Goal: Task Accomplishment & Management: Complete application form

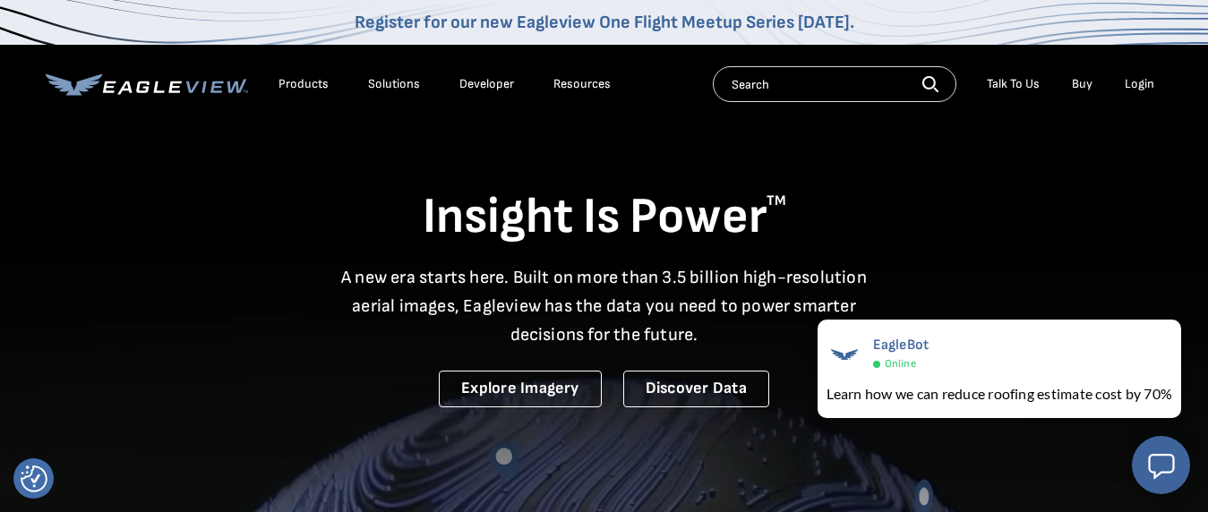
click at [1144, 89] on div "Login" at bounding box center [1140, 84] width 30 height 16
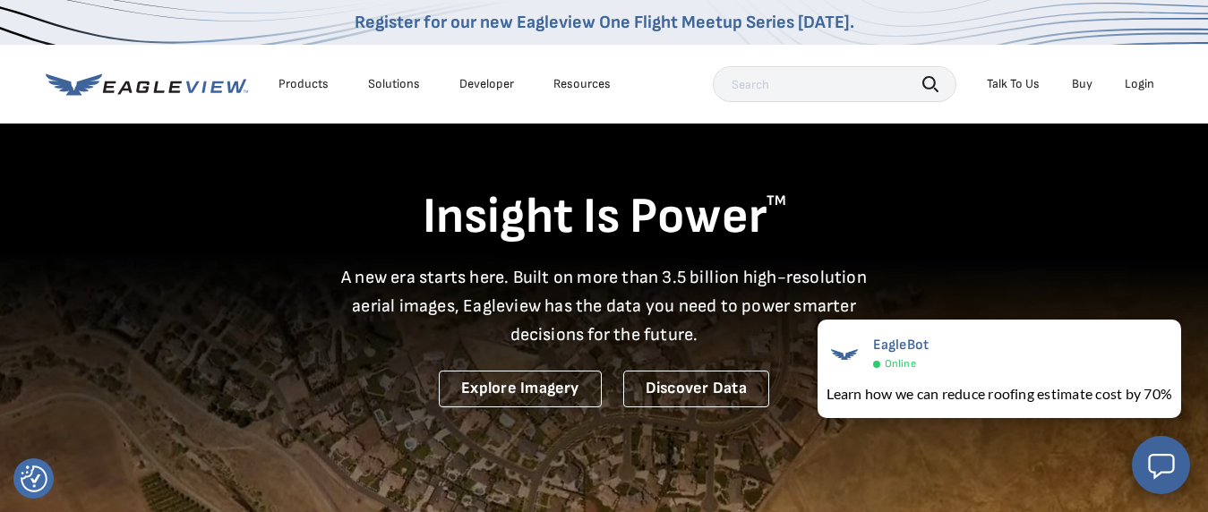
click at [1142, 82] on div "Login" at bounding box center [1140, 84] width 30 height 16
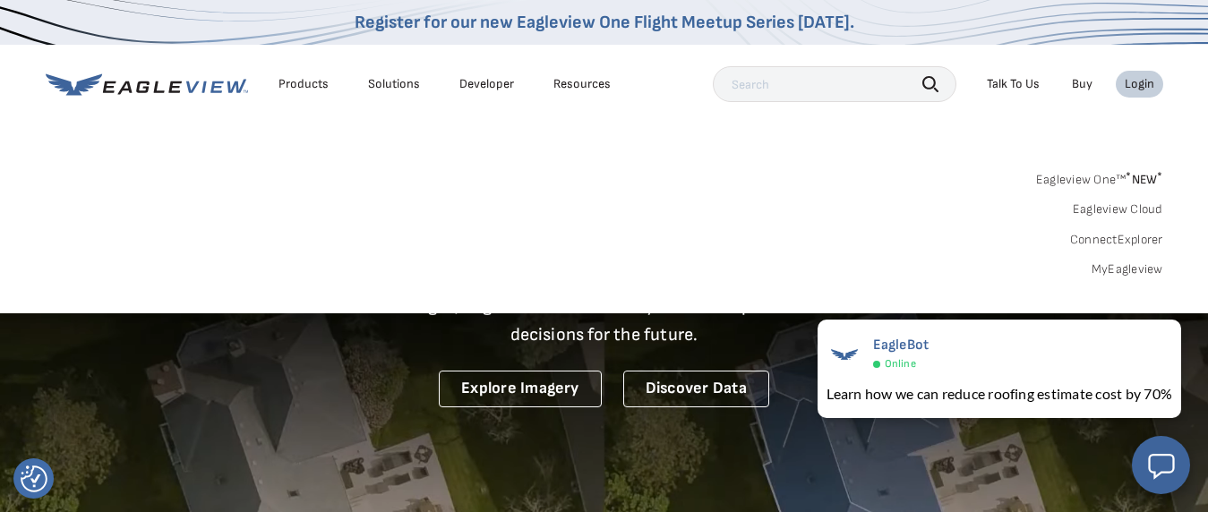
click at [836, 91] on input "text" at bounding box center [835, 84] width 244 height 36
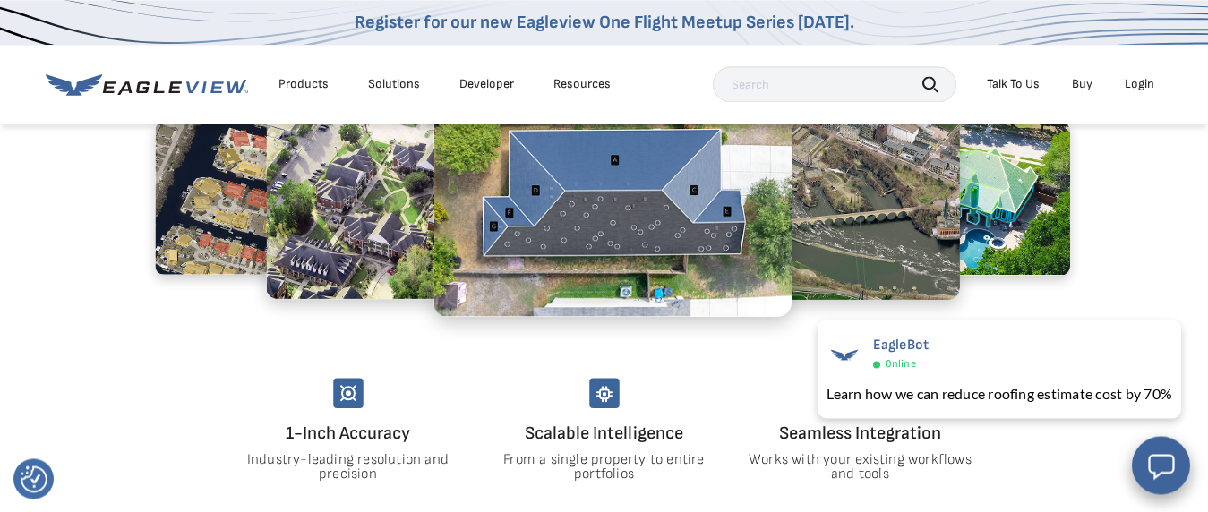
scroll to position [822, 0]
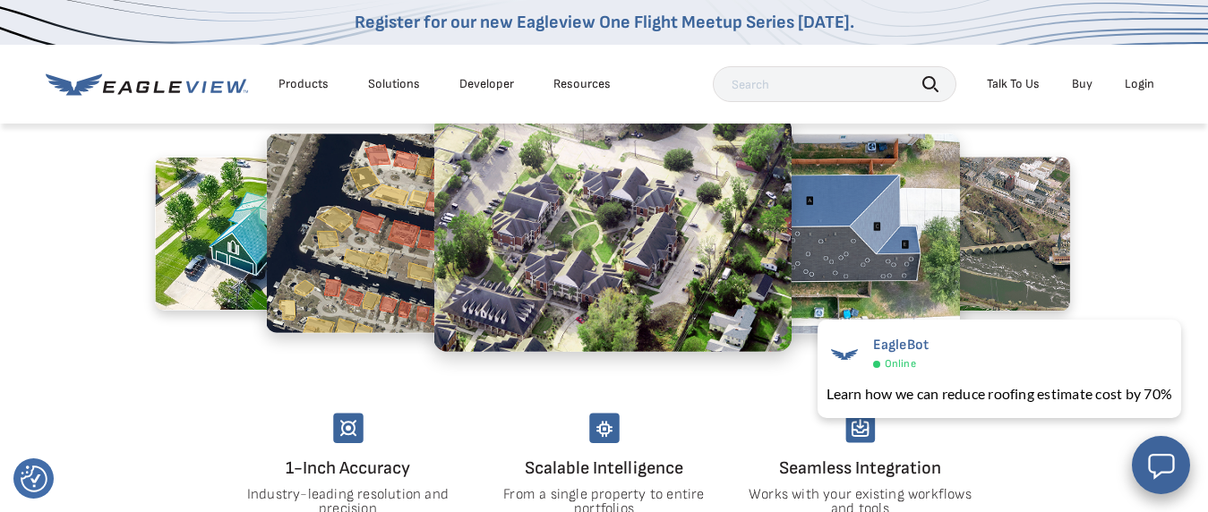
click at [834, 255] on img at bounding box center [808, 233] width 305 height 201
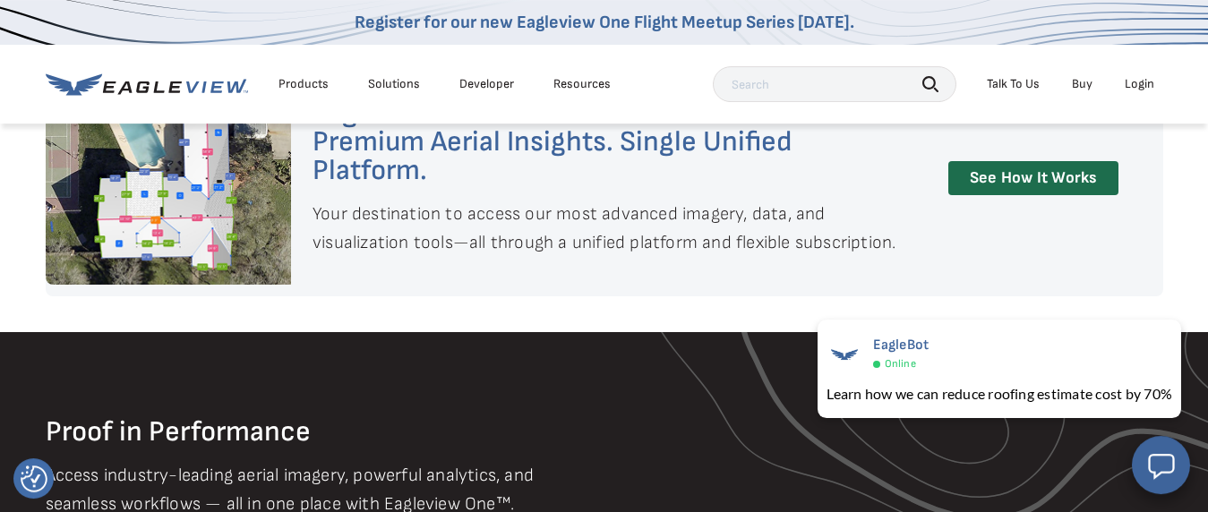
scroll to position [1371, 0]
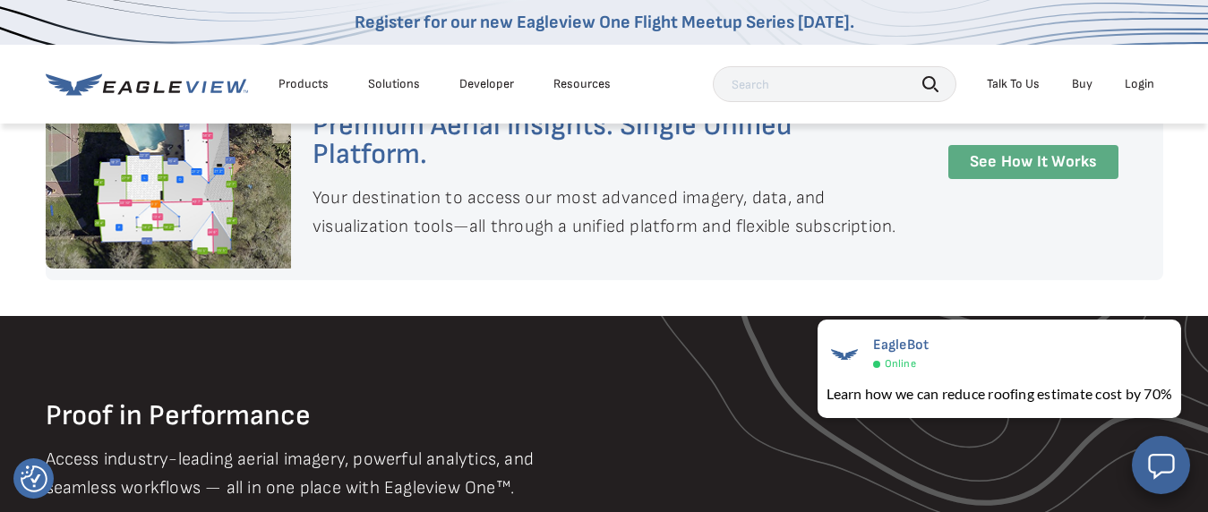
click at [975, 168] on link "See How It Works" at bounding box center [1034, 162] width 170 height 35
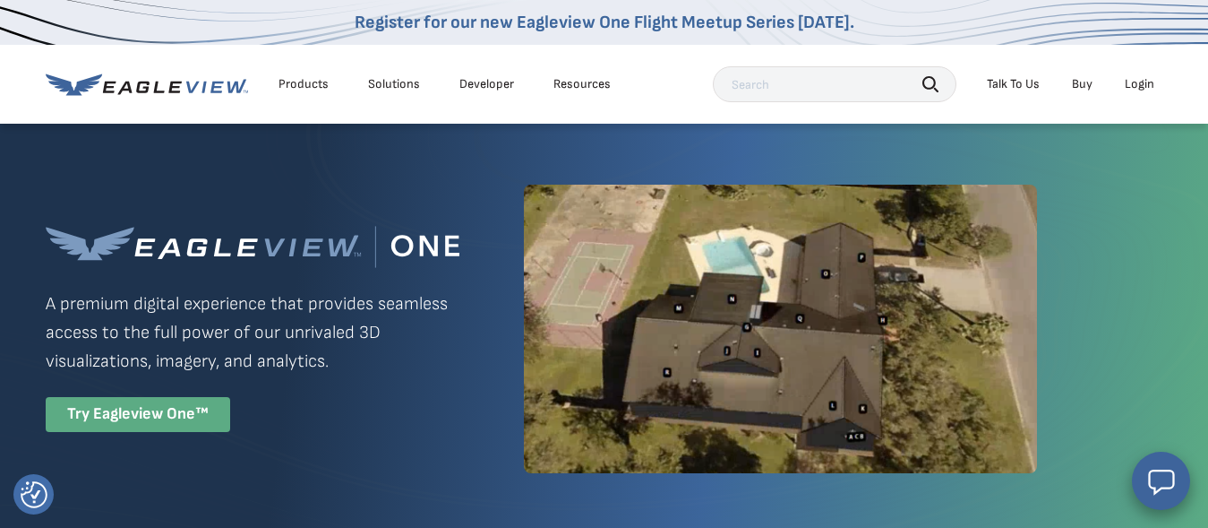
click at [172, 412] on div "Try Eagleview One™" at bounding box center [138, 414] width 185 height 35
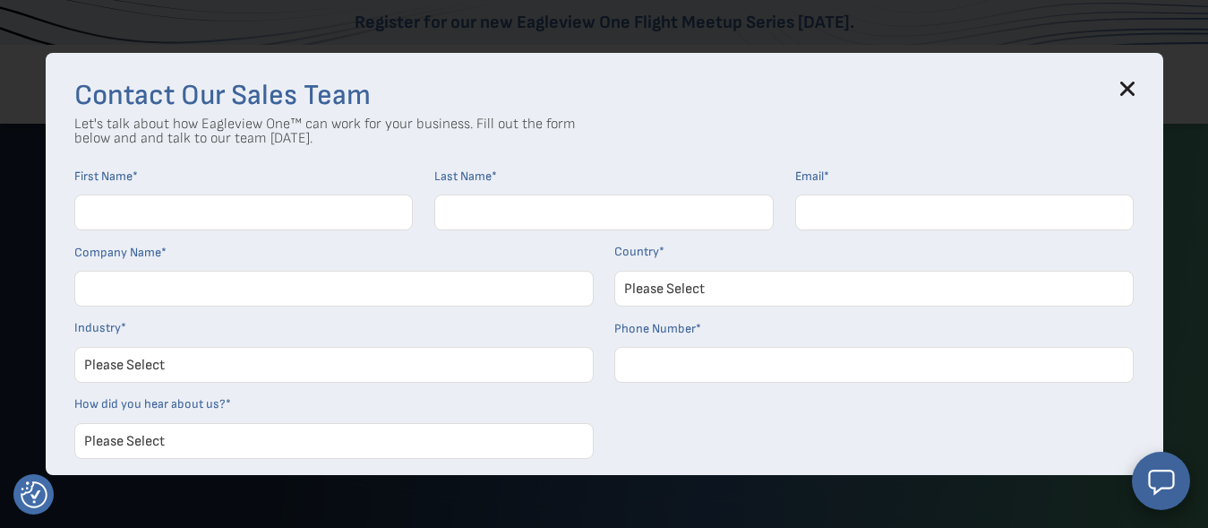
click at [158, 212] on input "First Name *" at bounding box center [243, 212] width 339 height 36
type input "[DEMOGRAPHIC_DATA]"
type input "ALEEMZAI"
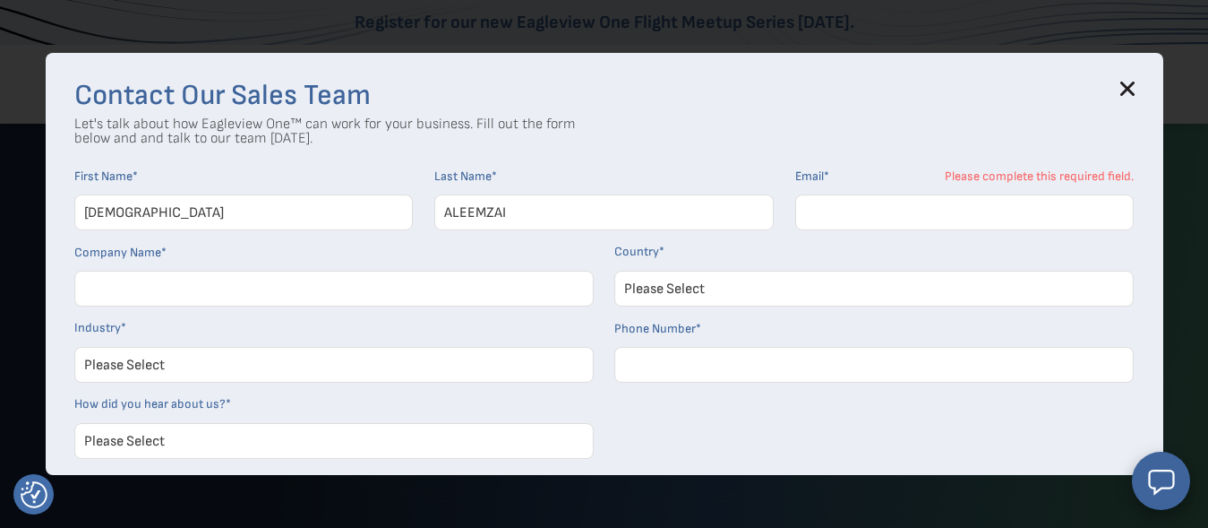
click at [1131, 94] on div "Contact Our Sales Team Let's talk about how Eagleview One™ can work for your bu…" at bounding box center [605, 264] width 1118 height 422
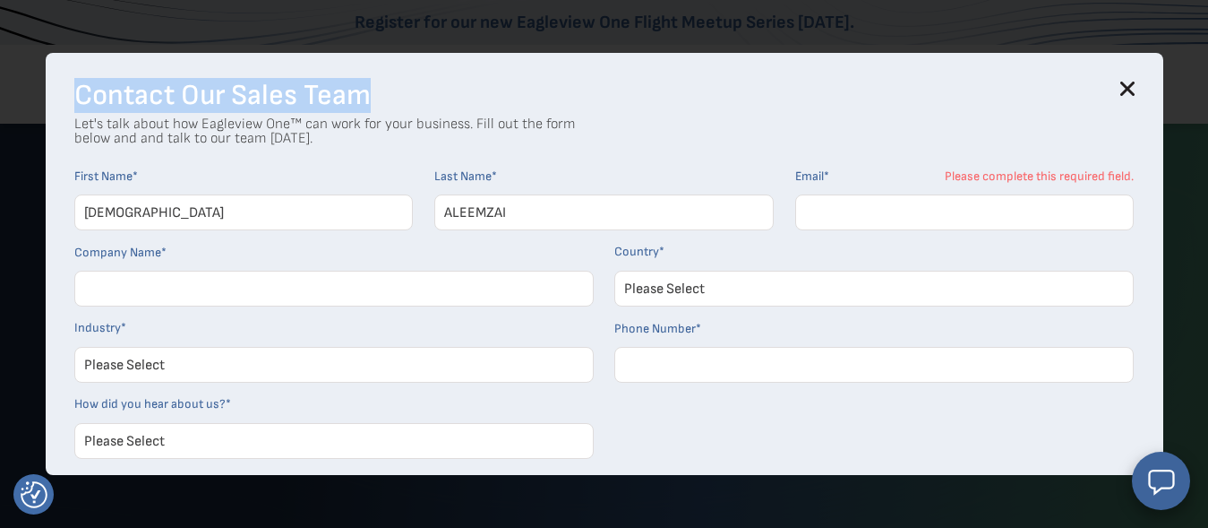
click at [1132, 92] on icon at bounding box center [1127, 88] width 12 height 12
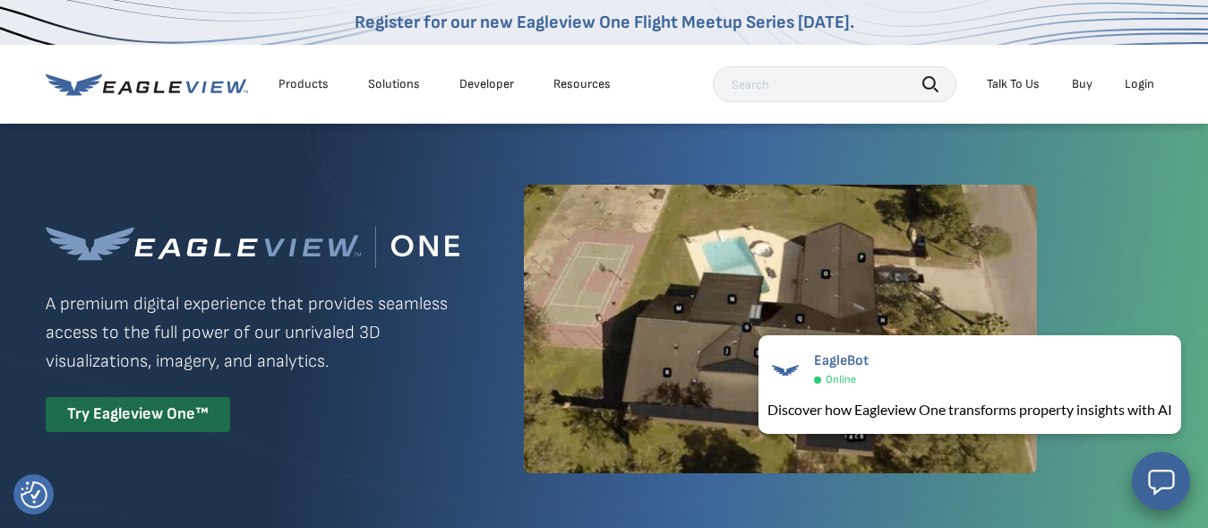
click at [477, 86] on link "Developer" at bounding box center [487, 84] width 55 height 16
click at [583, 83] on div "Resources" at bounding box center [582, 84] width 57 height 16
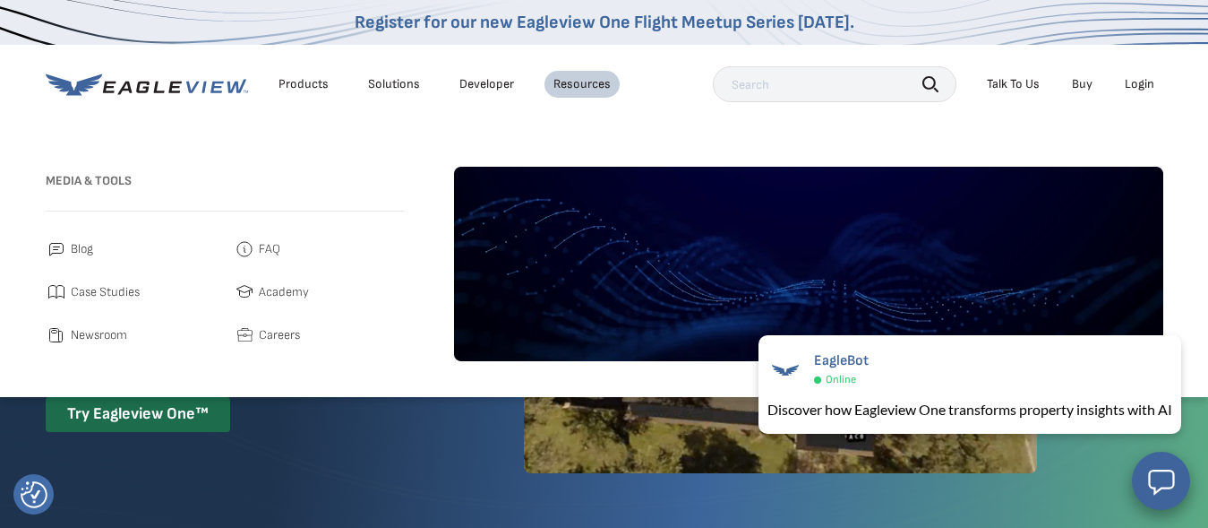
click at [477, 82] on link "Developer" at bounding box center [487, 84] width 55 height 16
